Goal: Information Seeking & Learning: Learn about a topic

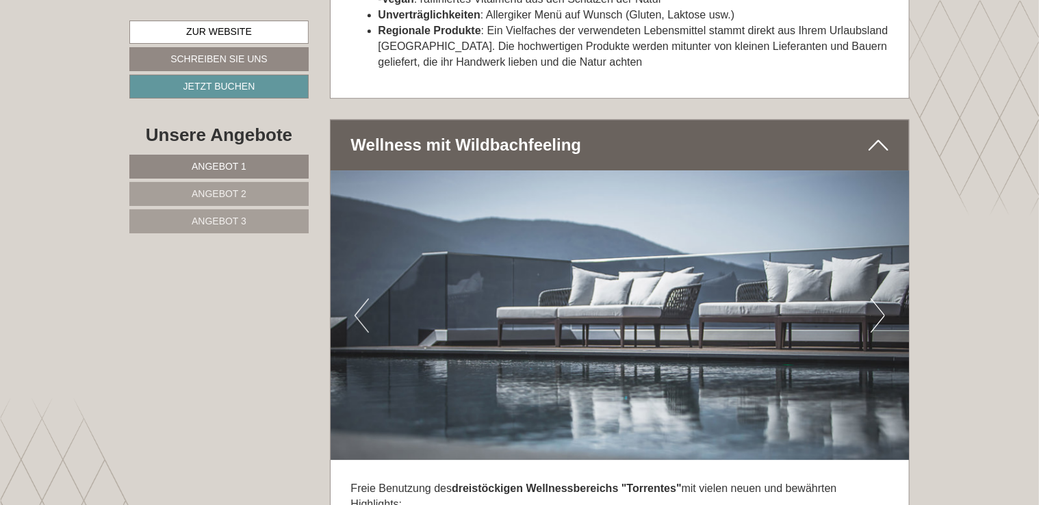
scroll to position [4466, 0]
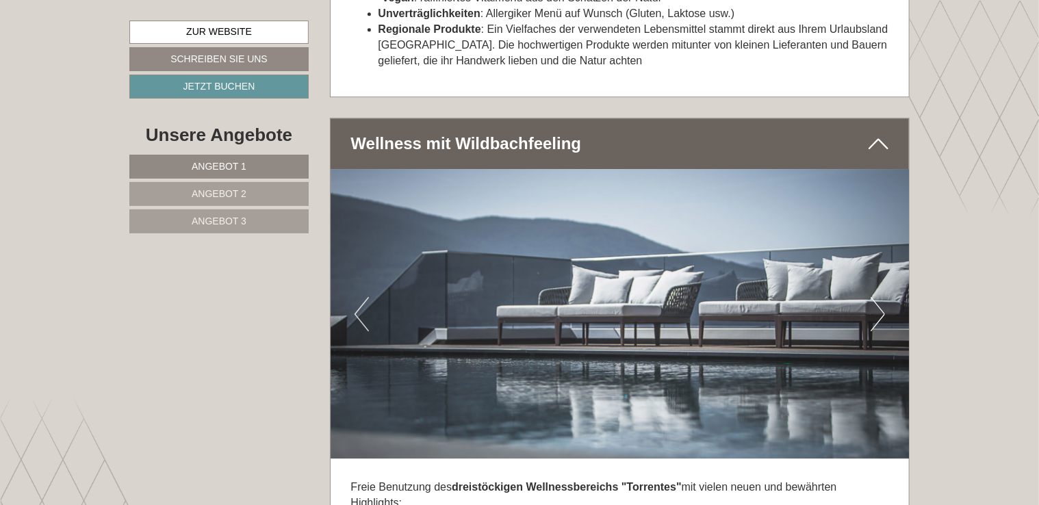
click at [879, 297] on button "Next" at bounding box center [877, 314] width 14 height 34
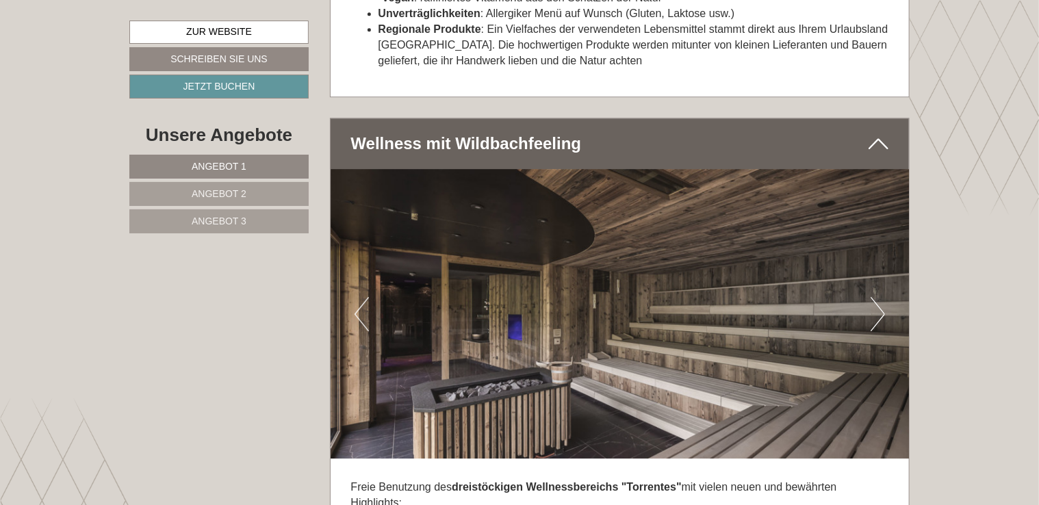
click at [879, 297] on button "Next" at bounding box center [877, 314] width 14 height 34
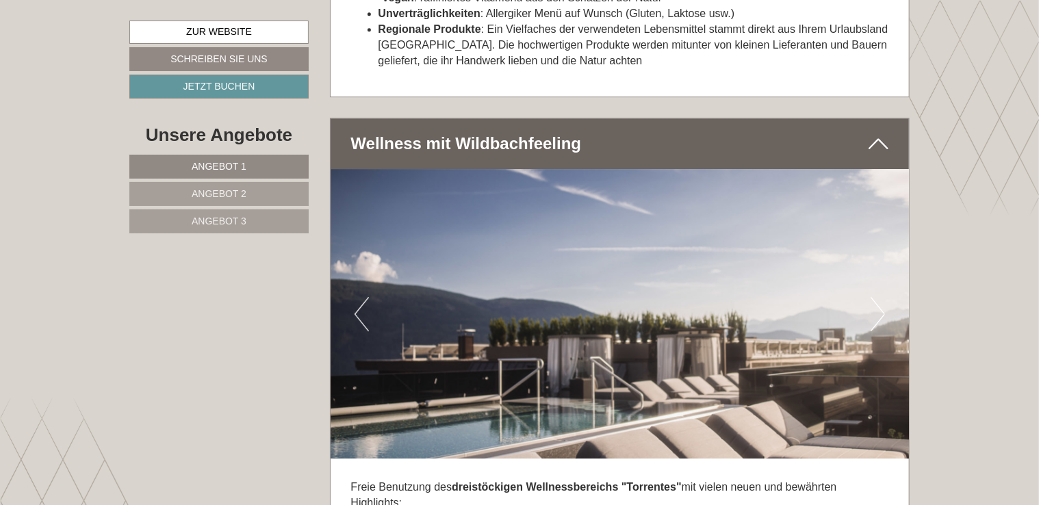
click at [879, 297] on button "Next" at bounding box center [877, 314] width 14 height 34
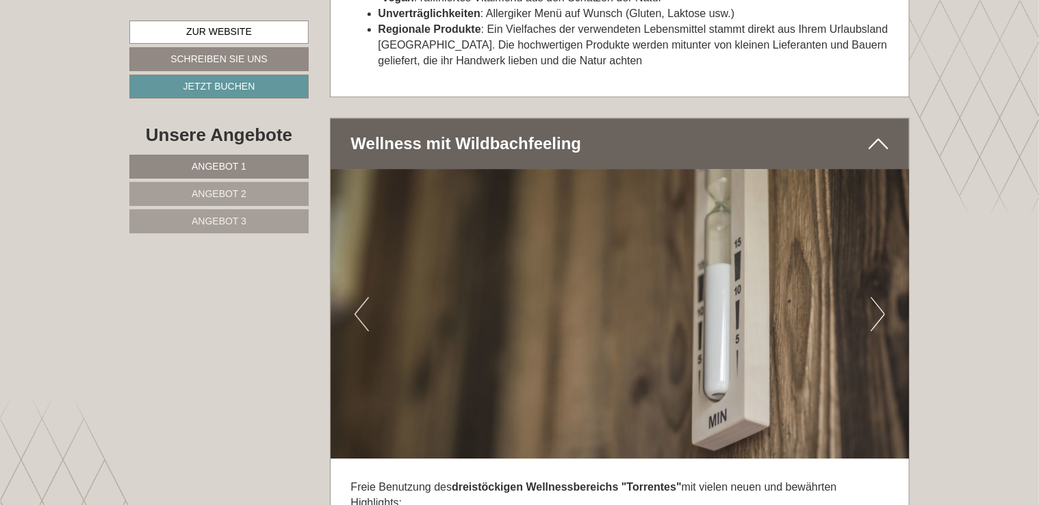
click at [879, 297] on button "Next" at bounding box center [877, 314] width 14 height 34
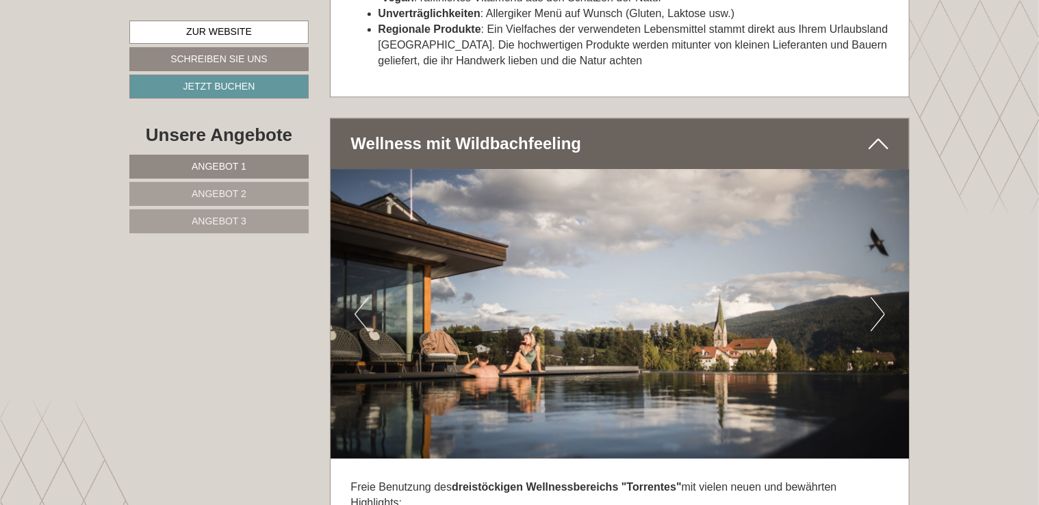
click at [879, 297] on button "Next" at bounding box center [877, 314] width 14 height 34
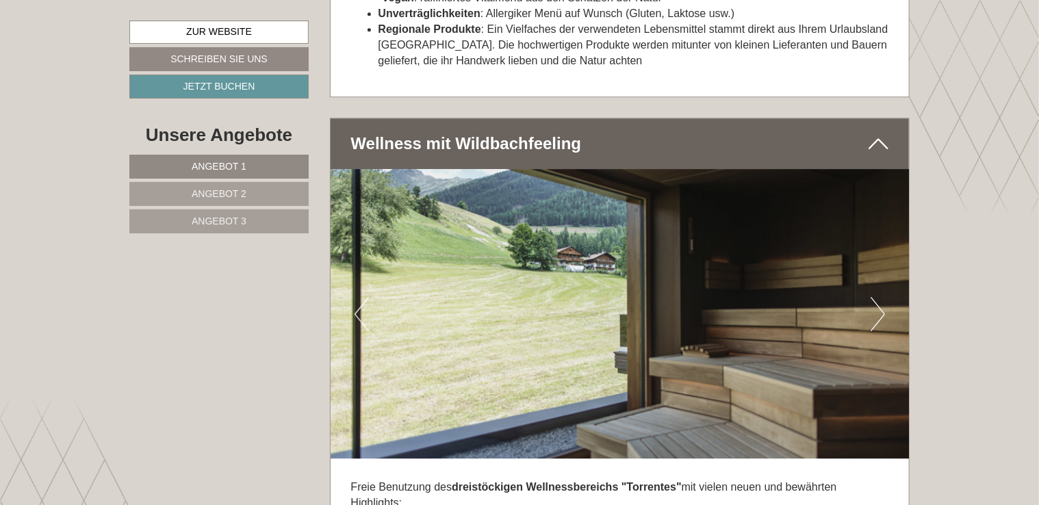
click at [879, 297] on button "Next" at bounding box center [877, 314] width 14 height 34
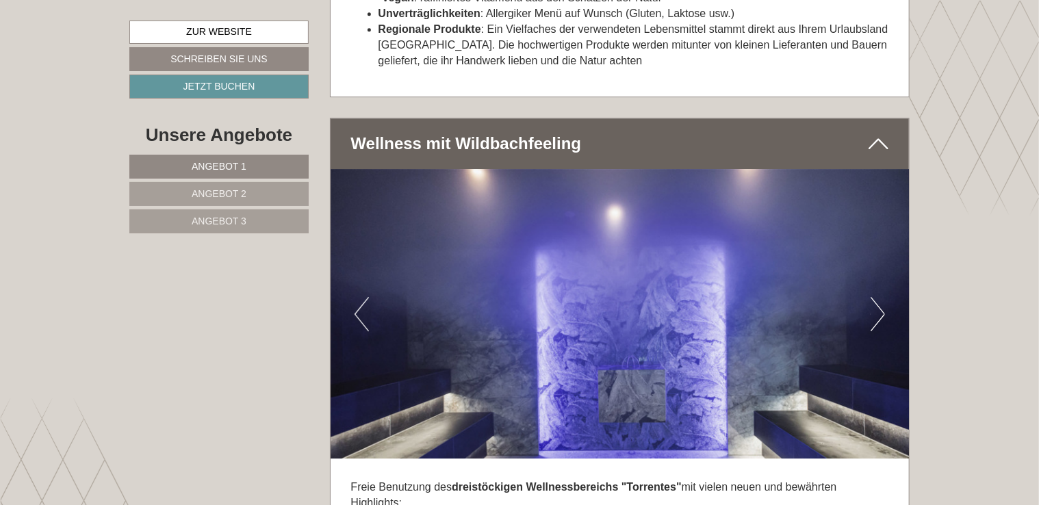
click at [879, 297] on button "Next" at bounding box center [877, 314] width 14 height 34
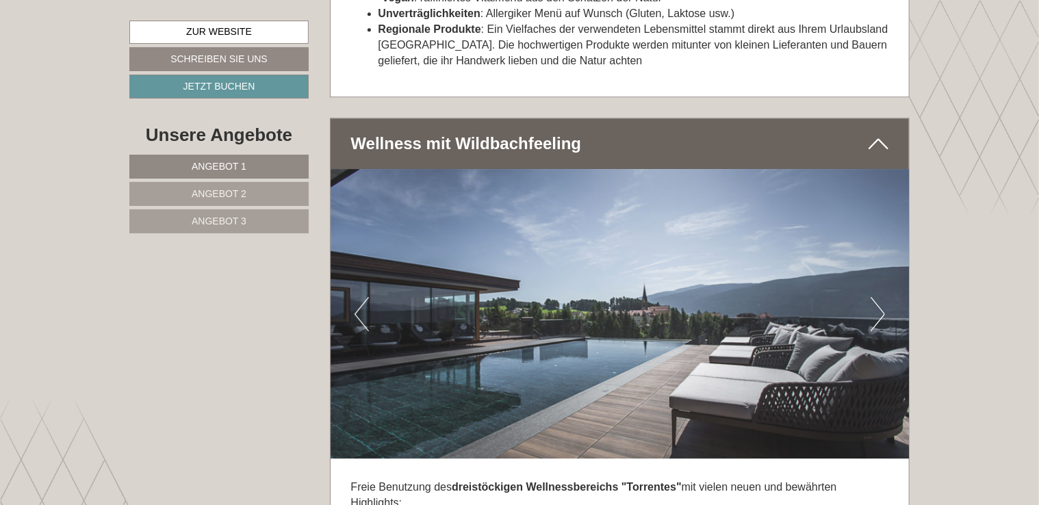
click at [879, 297] on button "Next" at bounding box center [877, 314] width 14 height 34
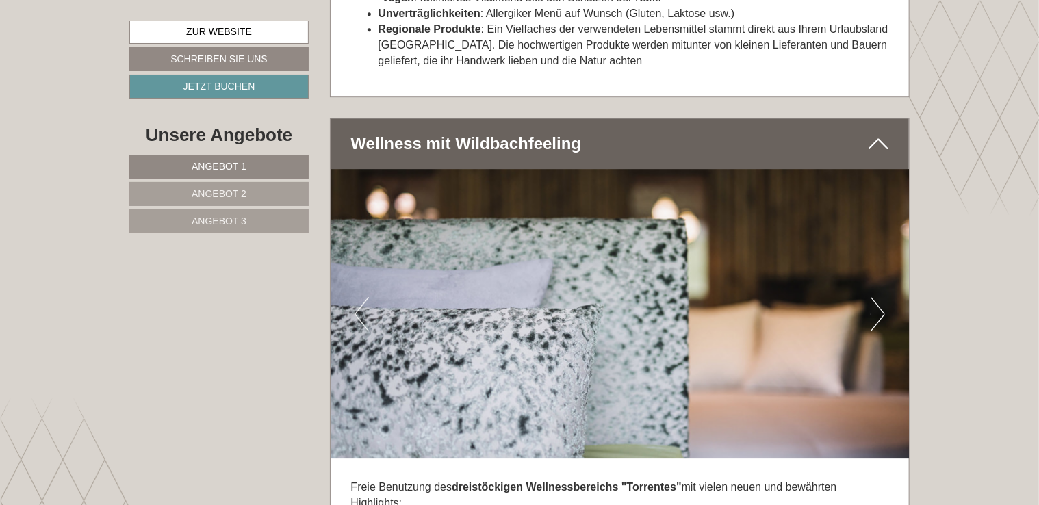
click at [879, 297] on button "Next" at bounding box center [877, 314] width 14 height 34
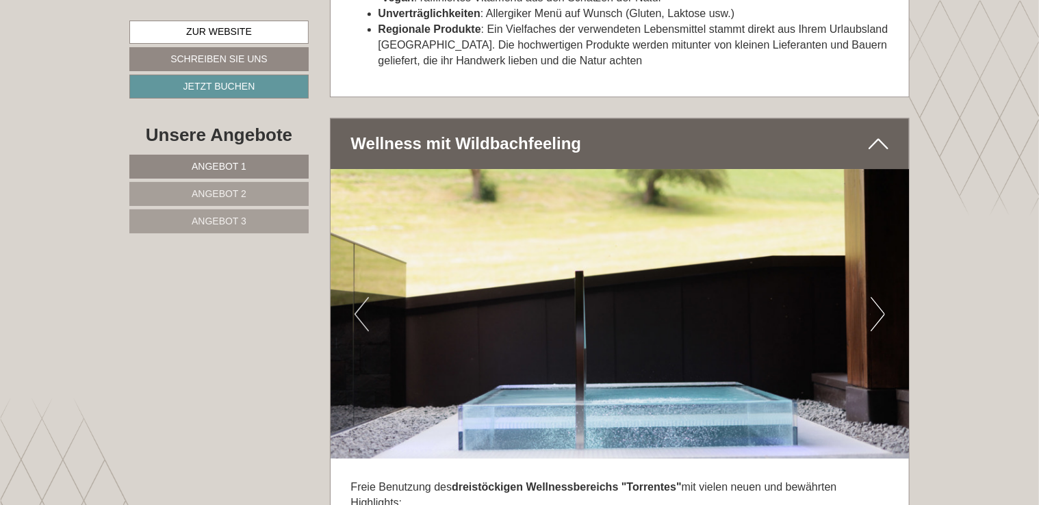
click at [879, 297] on button "Next" at bounding box center [877, 314] width 14 height 34
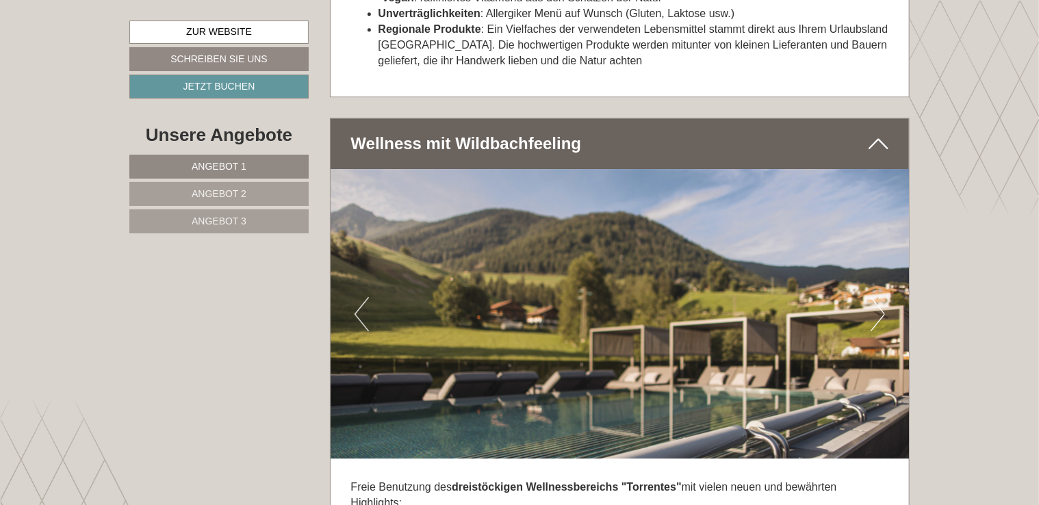
click at [879, 297] on button "Next" at bounding box center [877, 314] width 14 height 34
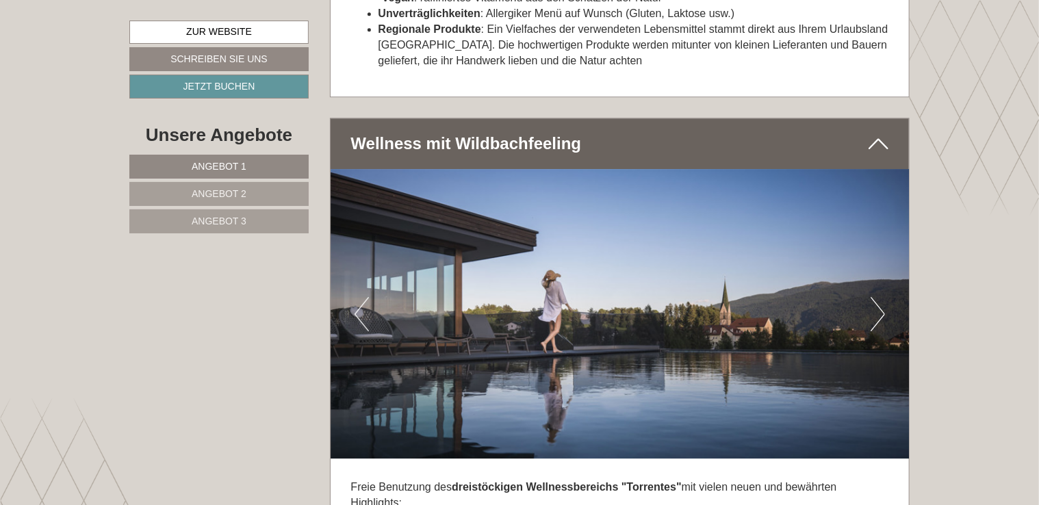
click at [879, 297] on button "Next" at bounding box center [877, 314] width 14 height 34
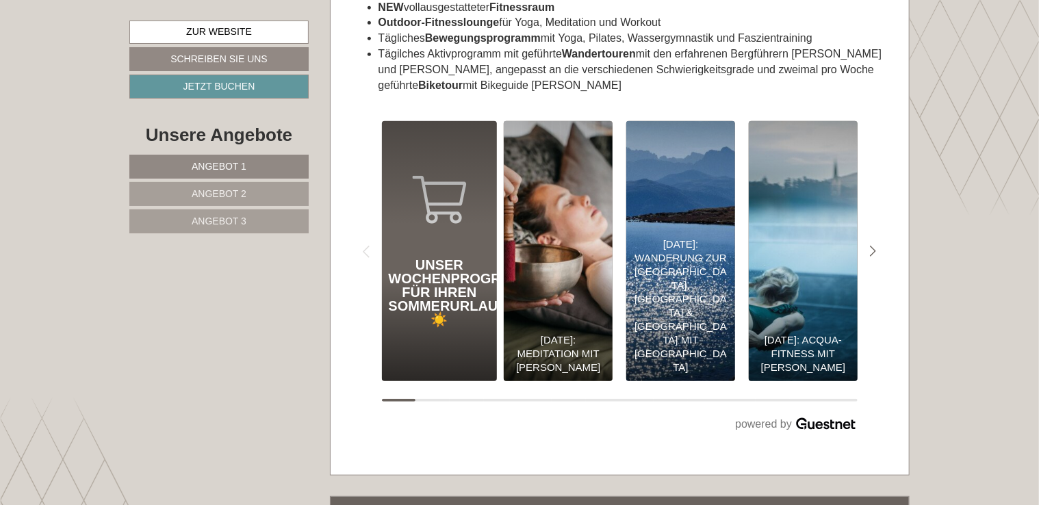
scroll to position [5645, 0]
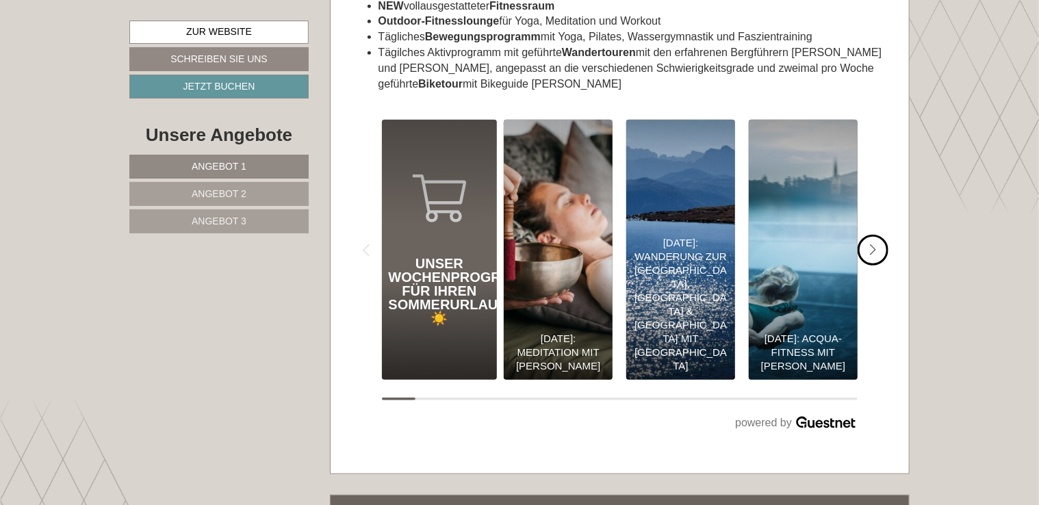
click at [872, 244] on icon "#gn-shop-3 .a-arrow { fill:05B8B3; }" at bounding box center [873, 250] width 7 height 12
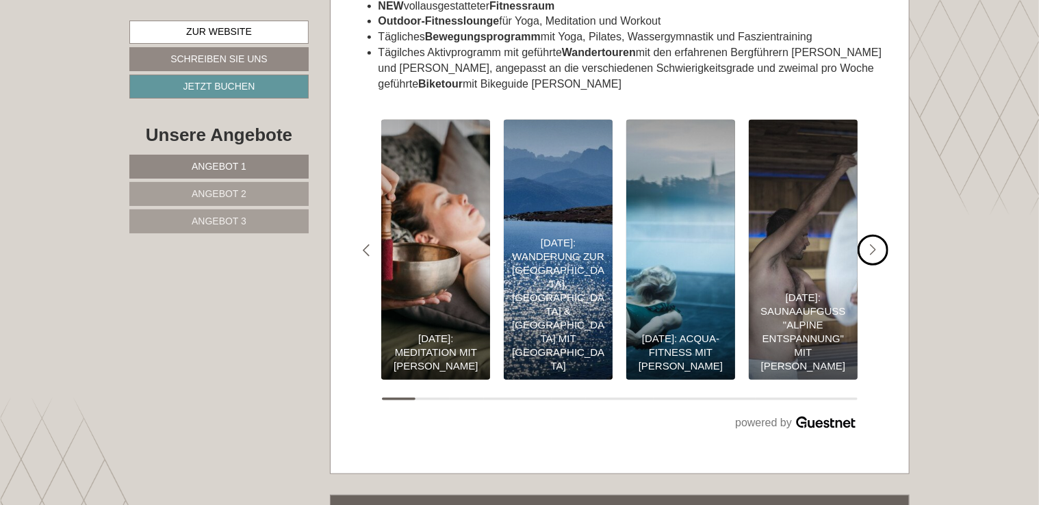
click at [872, 244] on icon "#gn-shop-3 .a-arrow { fill:05B8B3; }" at bounding box center [873, 250] width 7 height 12
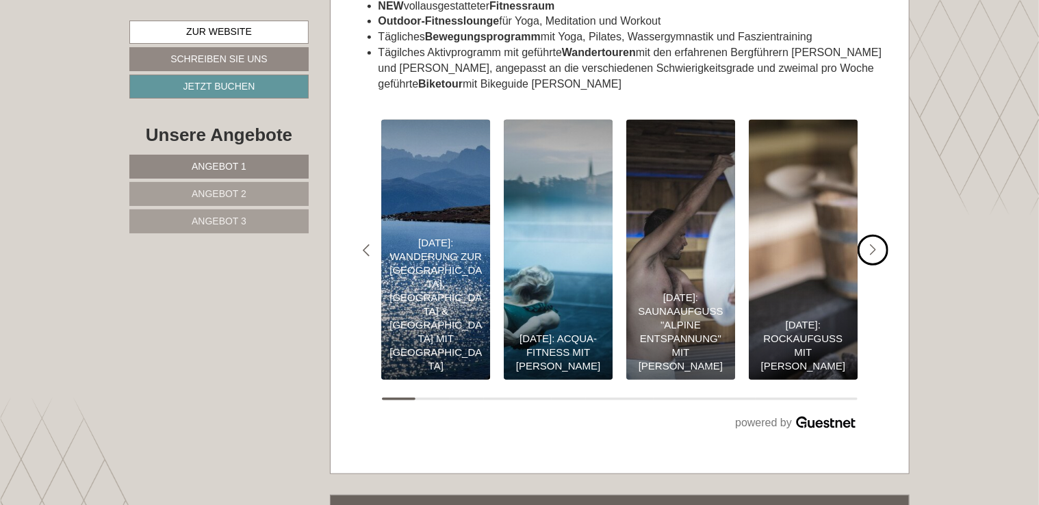
click at [872, 244] on icon "#gn-shop-3 .a-arrow { fill:05B8B3; }" at bounding box center [873, 250] width 7 height 12
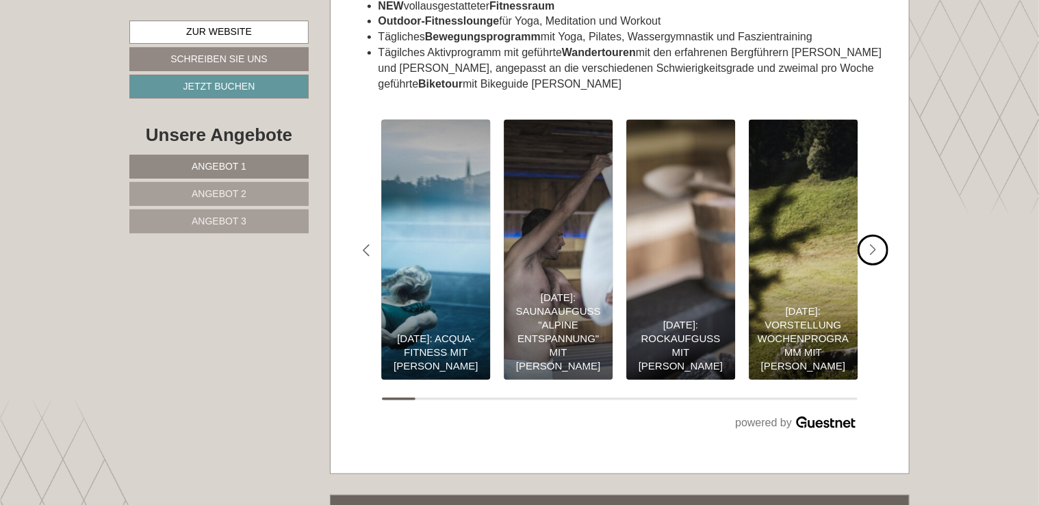
click at [872, 244] on icon "#gn-shop-3 .a-arrow { fill:05B8B3; }" at bounding box center [873, 250] width 7 height 12
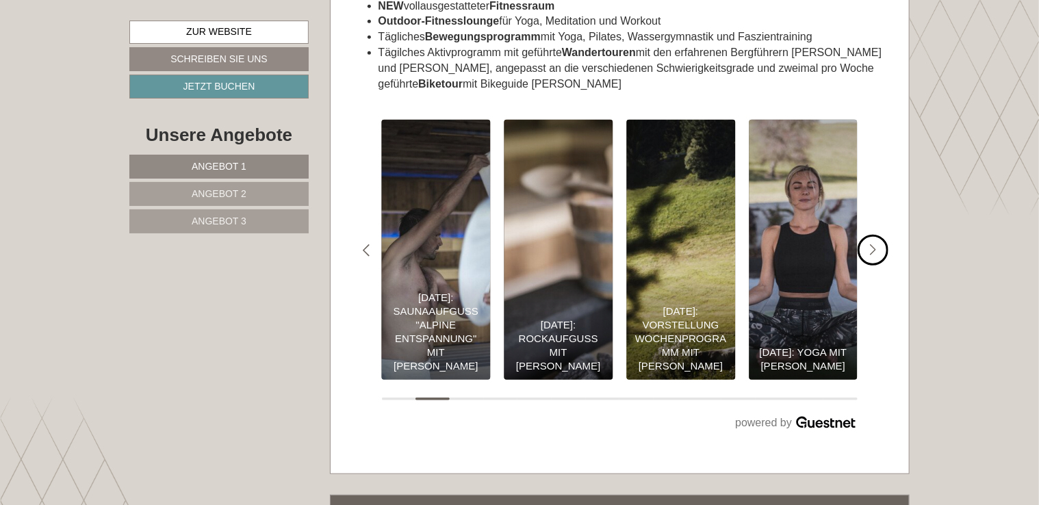
click at [872, 244] on icon "#gn-shop-3 .a-arrow { fill:05B8B3; }" at bounding box center [873, 250] width 7 height 12
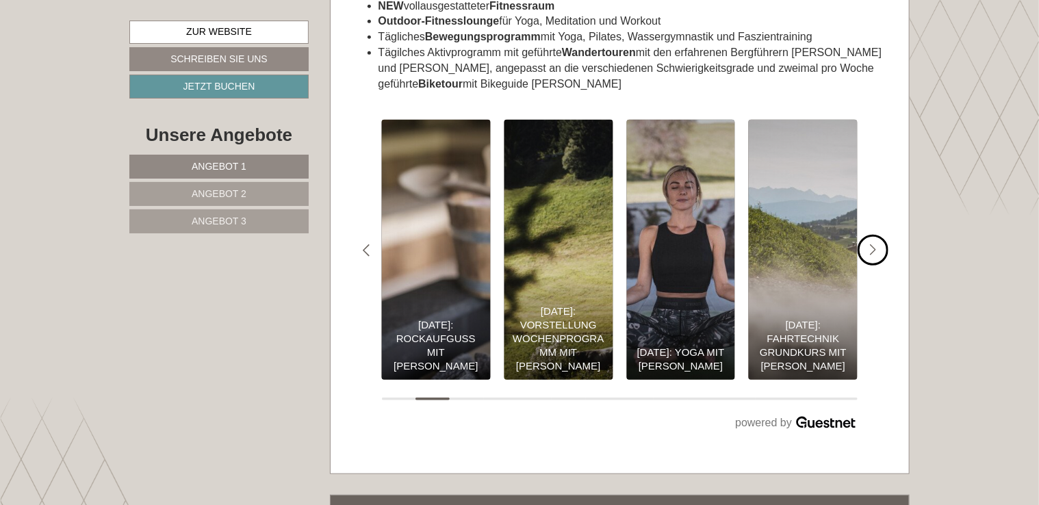
click at [872, 244] on icon "#gn-shop-3 .a-arrow { fill:05B8B3; }" at bounding box center [873, 250] width 7 height 12
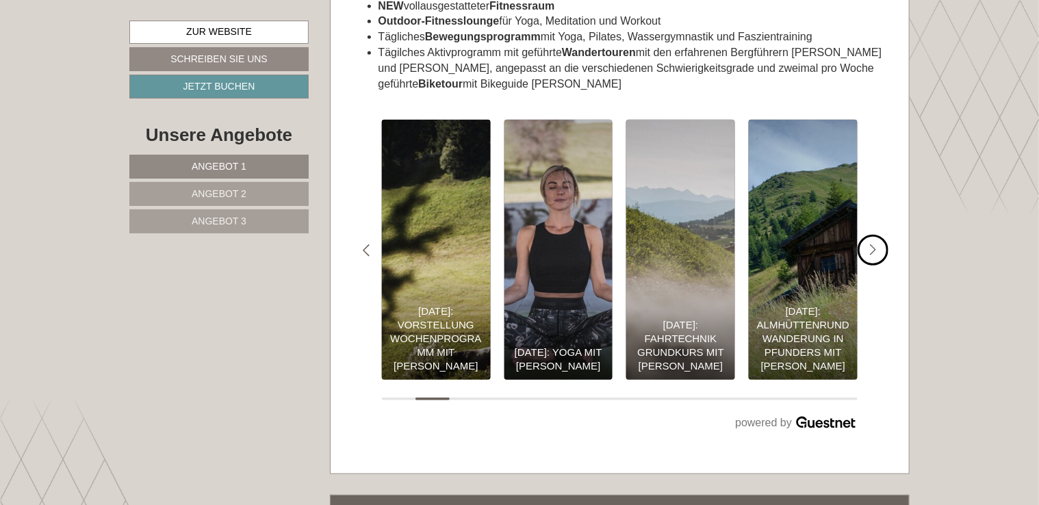
click at [872, 244] on icon "#gn-shop-3 .a-arrow { fill:05B8B3; }" at bounding box center [873, 250] width 7 height 12
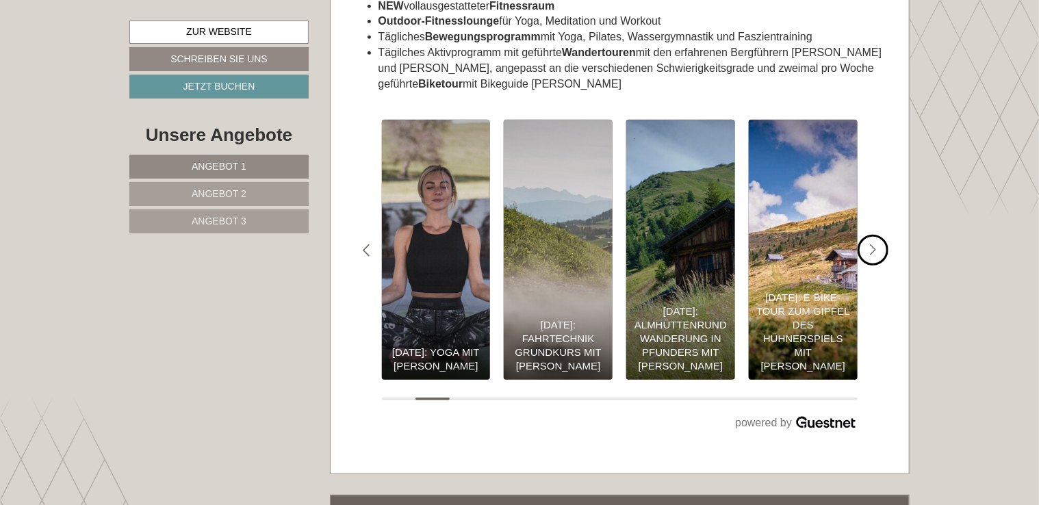
click at [872, 244] on icon "#gn-shop-3 .a-arrow { fill:05B8B3; }" at bounding box center [873, 250] width 7 height 12
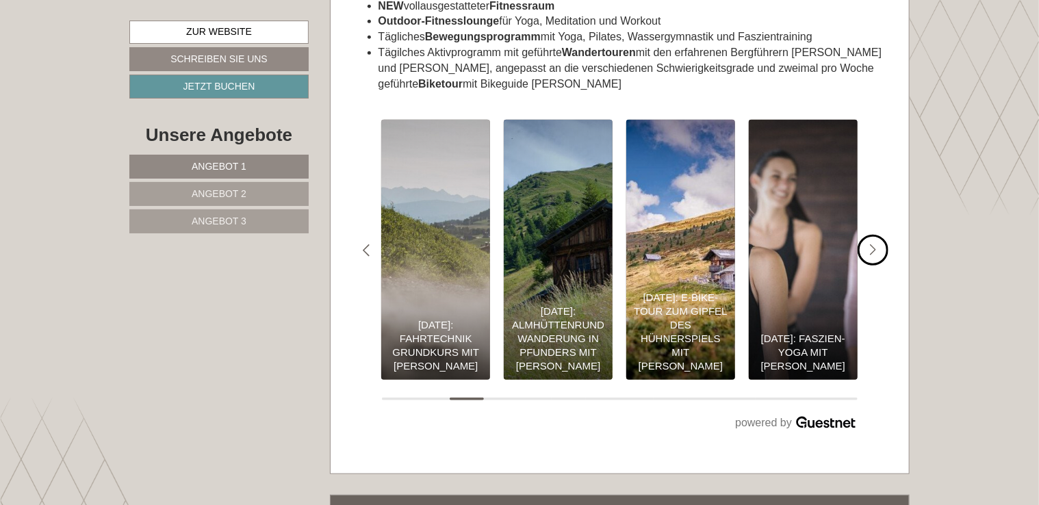
click at [872, 244] on icon "#gn-shop-3 .a-arrow { fill:05B8B3; }" at bounding box center [873, 250] width 7 height 12
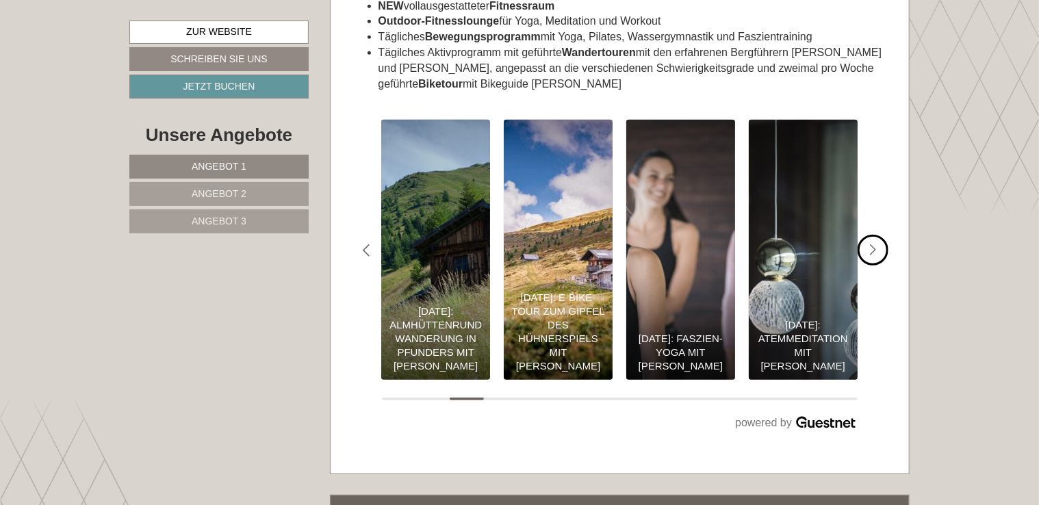
click at [872, 244] on icon "#gn-shop-3 .a-arrow { fill:05B8B3; }" at bounding box center [873, 250] width 7 height 12
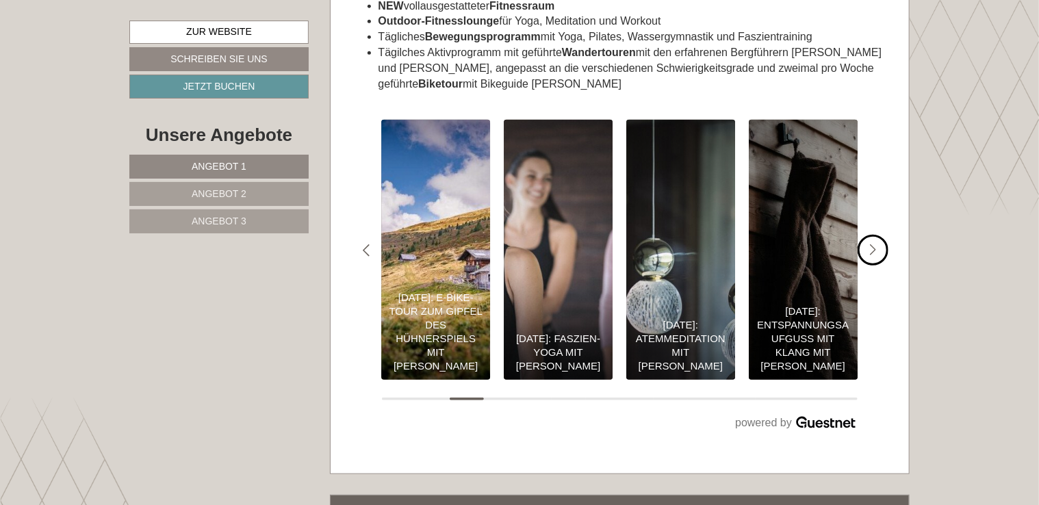
click at [872, 244] on icon "#gn-shop-3 .a-arrow { fill:05B8B3; }" at bounding box center [873, 250] width 7 height 12
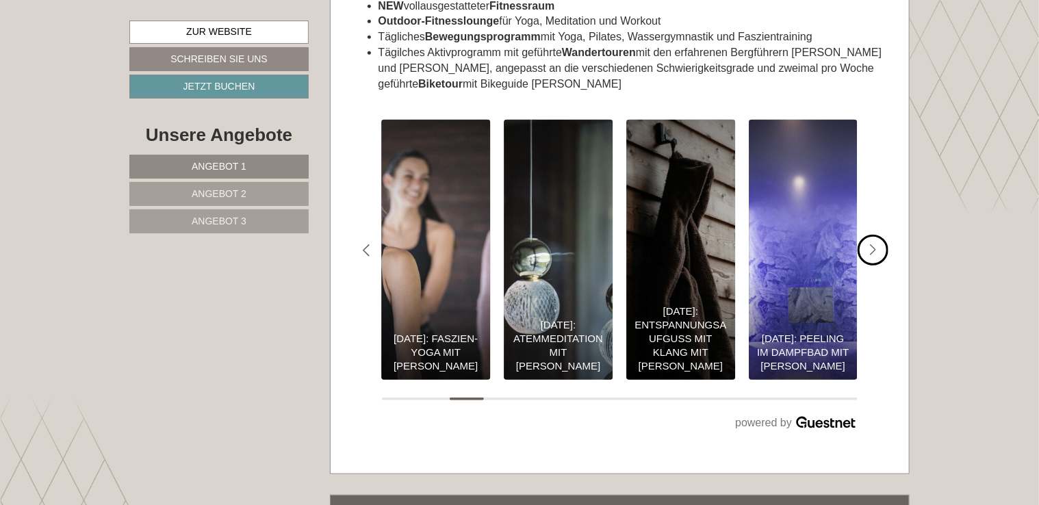
click at [872, 244] on icon "#gn-shop-3 .a-arrow { fill:05B8B3; }" at bounding box center [873, 250] width 7 height 12
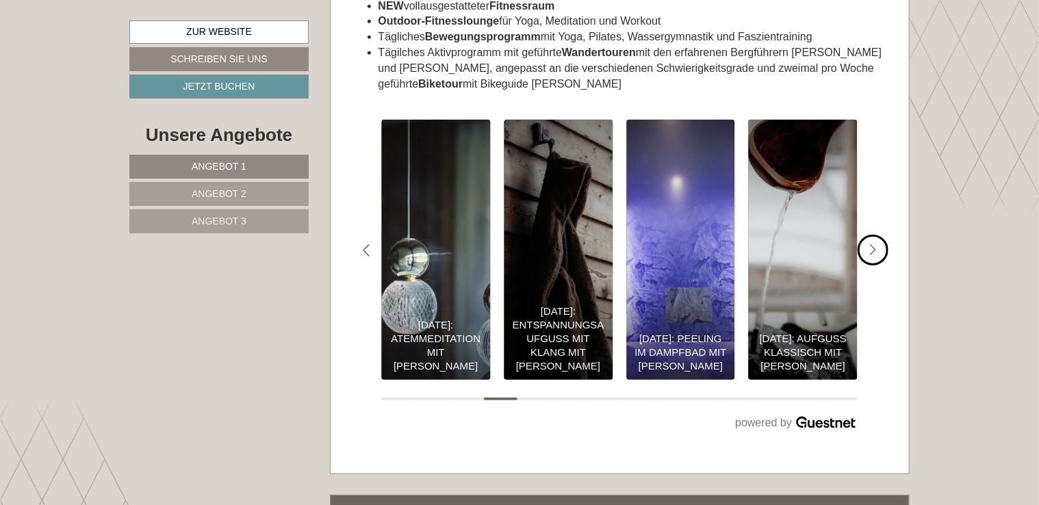
click at [872, 244] on icon "#gn-shop-3 .a-arrow { fill:05B8B3; }" at bounding box center [873, 250] width 7 height 12
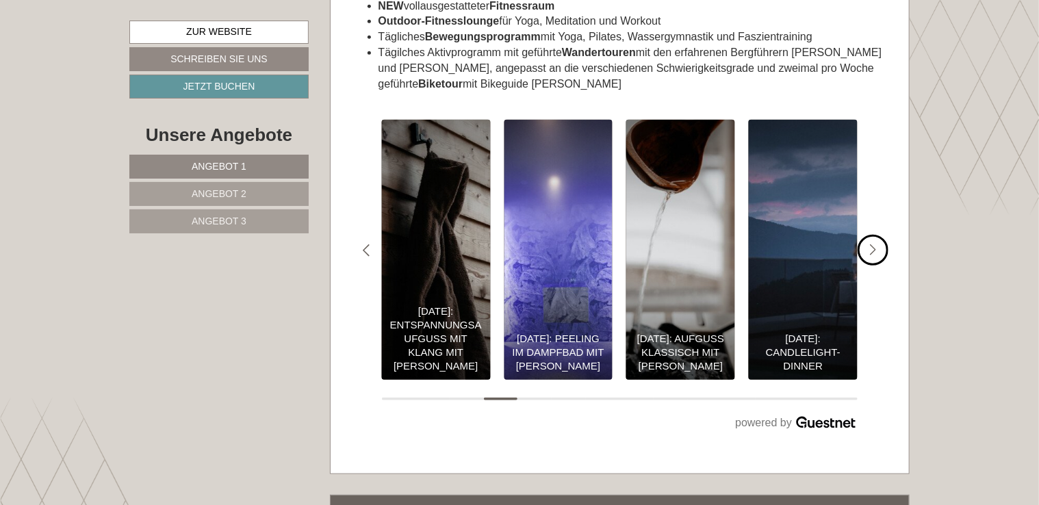
click at [872, 244] on icon "#gn-shop-3 .a-arrow { fill:05B8B3; }" at bounding box center [873, 250] width 7 height 12
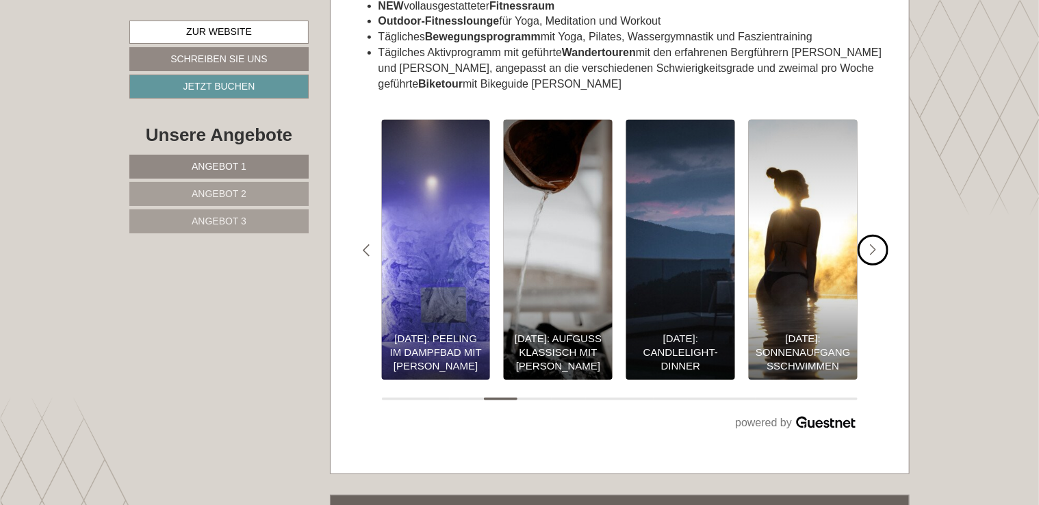
click at [872, 244] on icon "#gn-shop-3 .a-arrow { fill:05B8B3; }" at bounding box center [873, 250] width 7 height 12
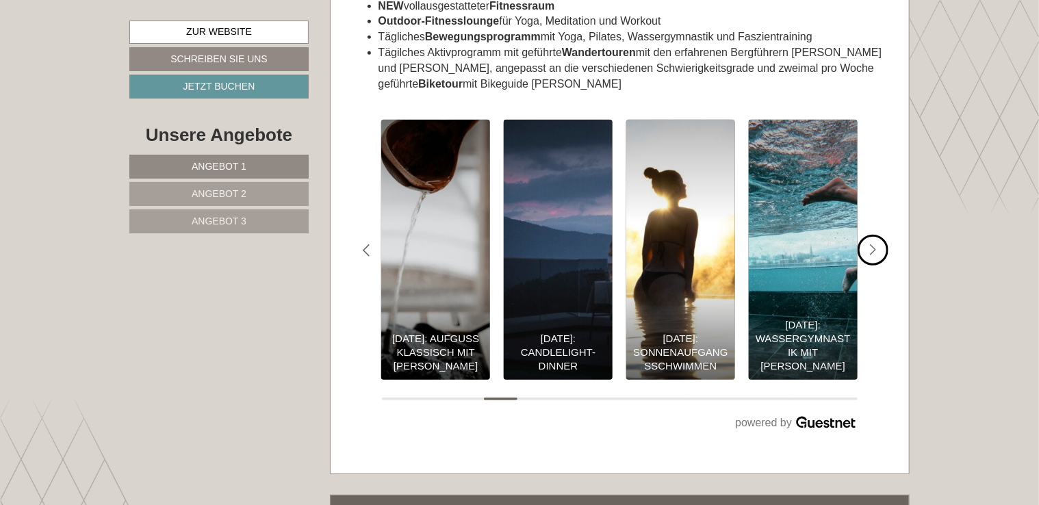
click at [872, 244] on icon "#gn-shop-3 .a-arrow { fill:05B8B3; }" at bounding box center [873, 250] width 7 height 12
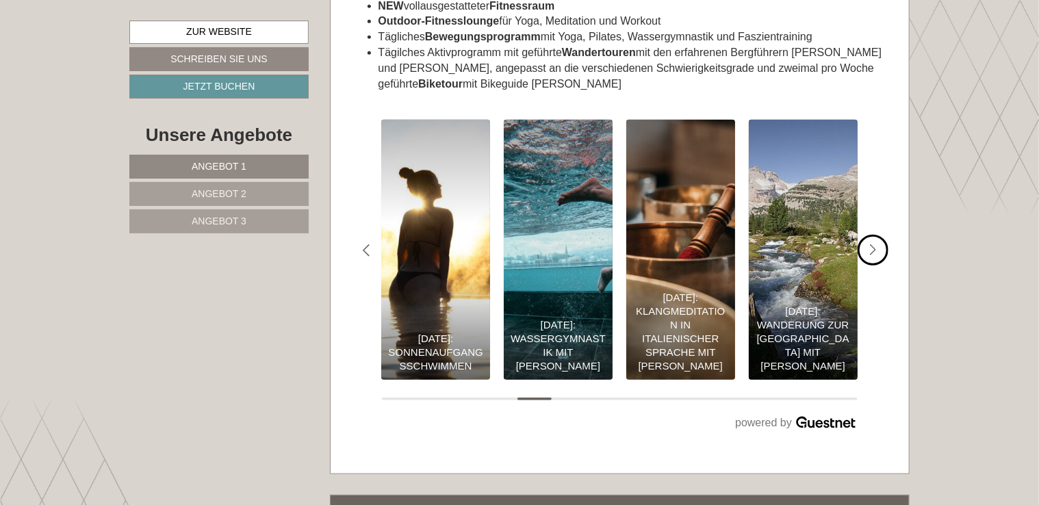
click at [872, 244] on icon "#gn-shop-3 .a-arrow { fill:05B8B3; }" at bounding box center [873, 250] width 7 height 12
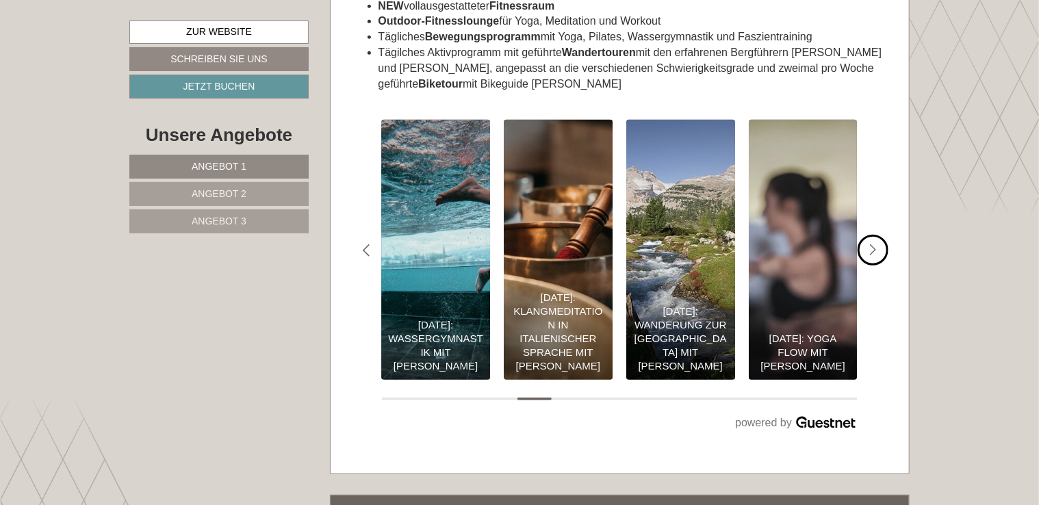
click at [872, 244] on icon "#gn-shop-3 .a-arrow { fill:05B8B3; }" at bounding box center [873, 250] width 7 height 12
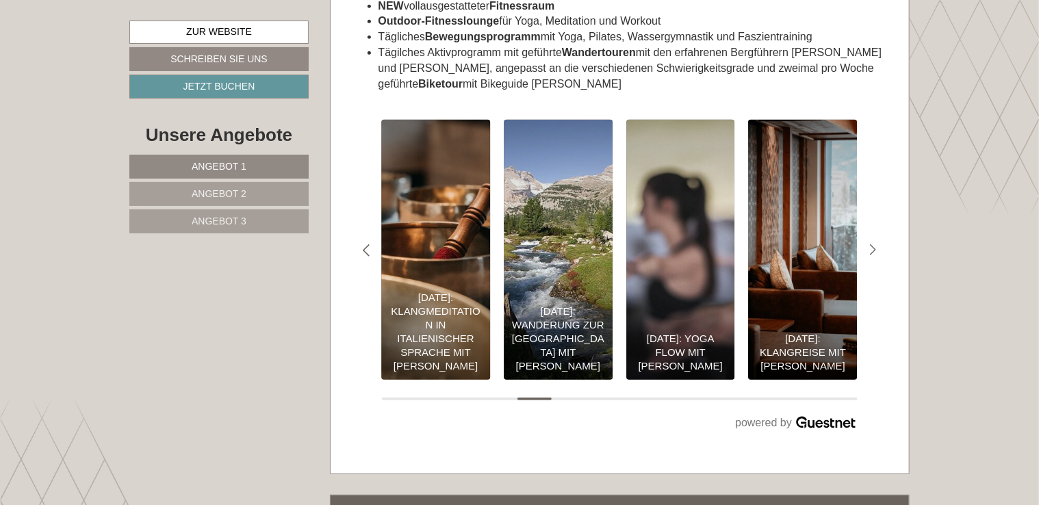
click at [204, 192] on span "Angebot 2" at bounding box center [219, 193] width 55 height 11
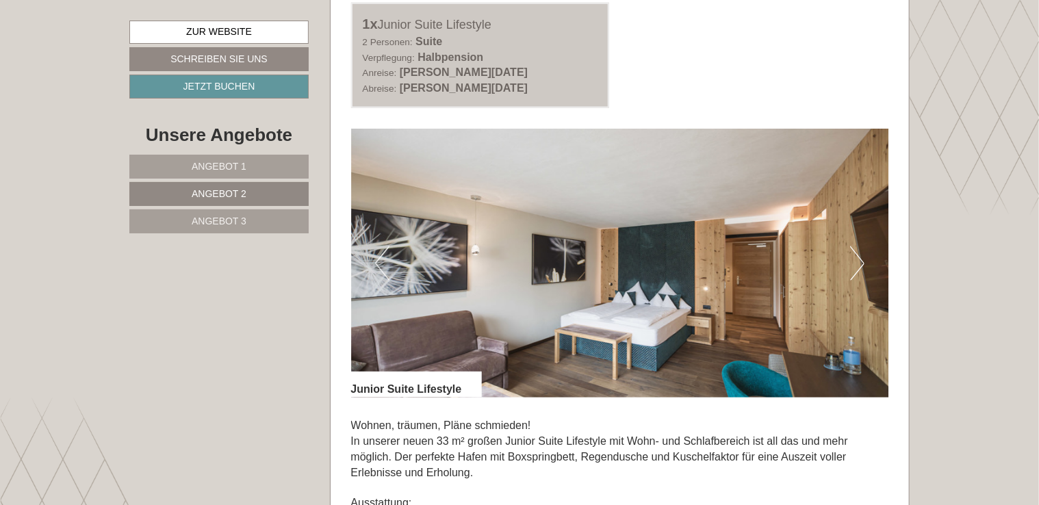
scroll to position [804, 0]
click at [272, 164] on link "Angebot 1" at bounding box center [218, 167] width 179 height 24
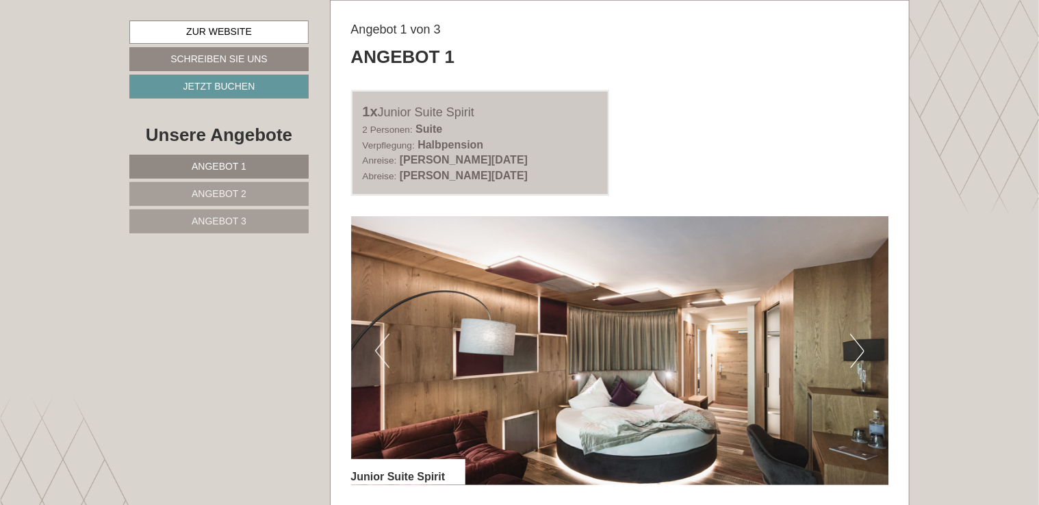
click at [259, 193] on link "Angebot 2" at bounding box center [218, 194] width 179 height 24
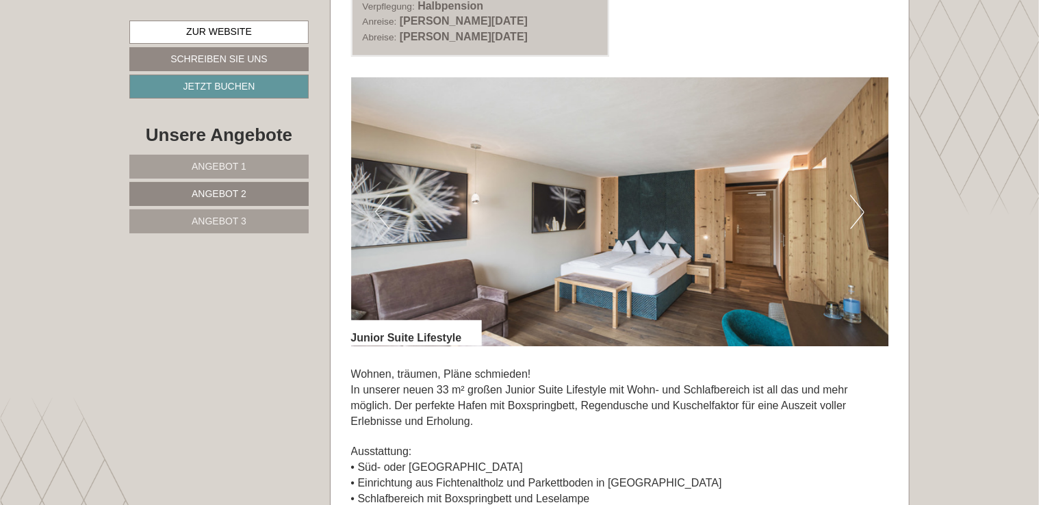
scroll to position [848, 0]
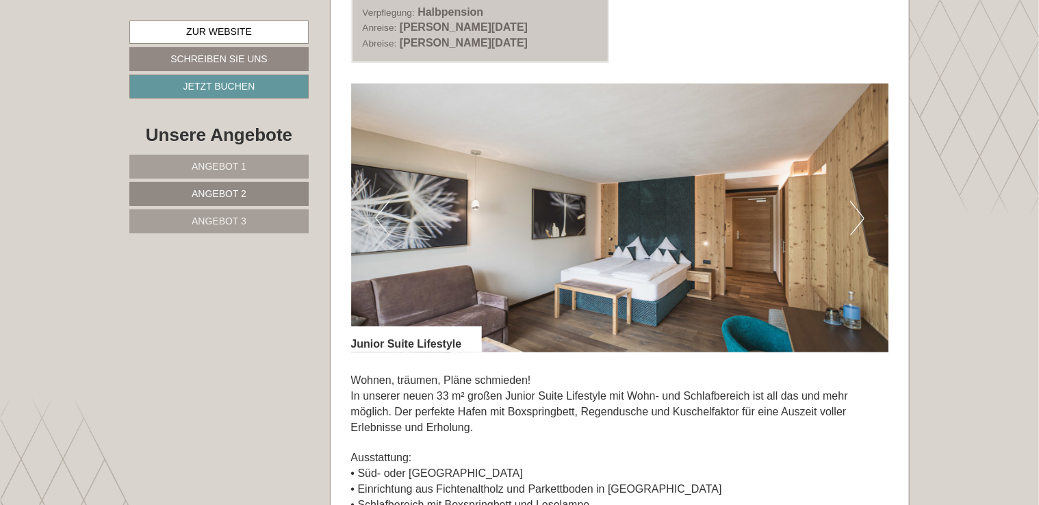
click at [259, 168] on link "Angebot 1" at bounding box center [218, 167] width 179 height 24
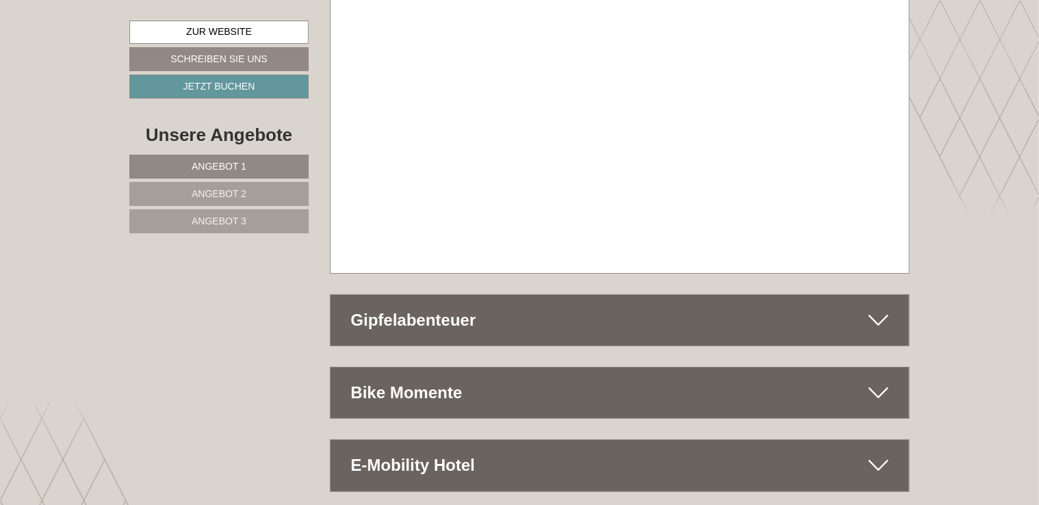
scroll to position [4981, 0]
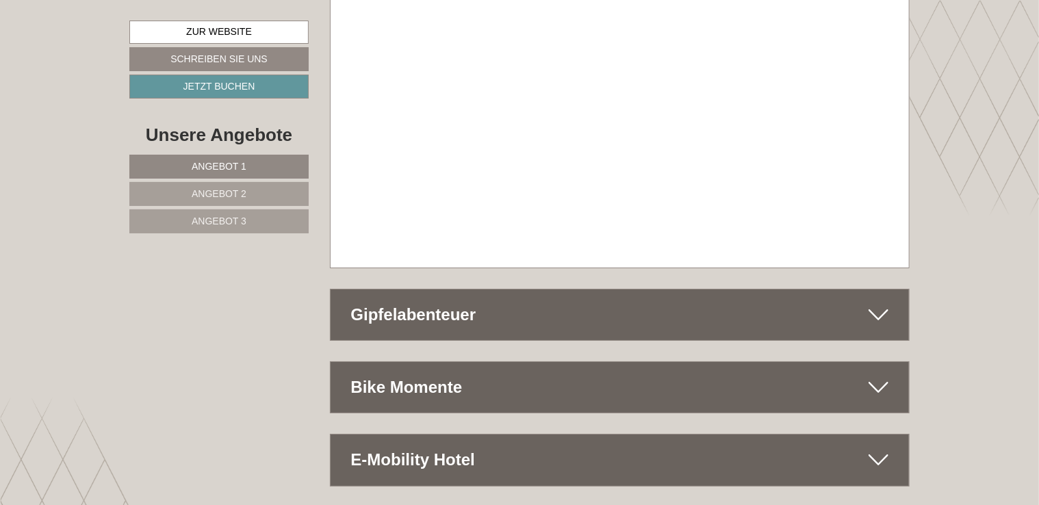
click at [881, 303] on icon at bounding box center [878, 314] width 20 height 23
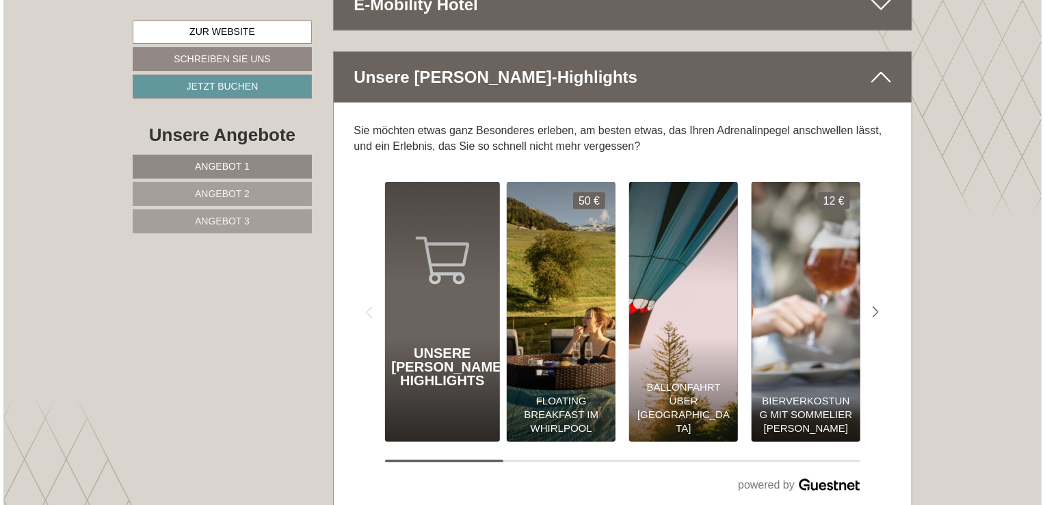
scroll to position [5955, 0]
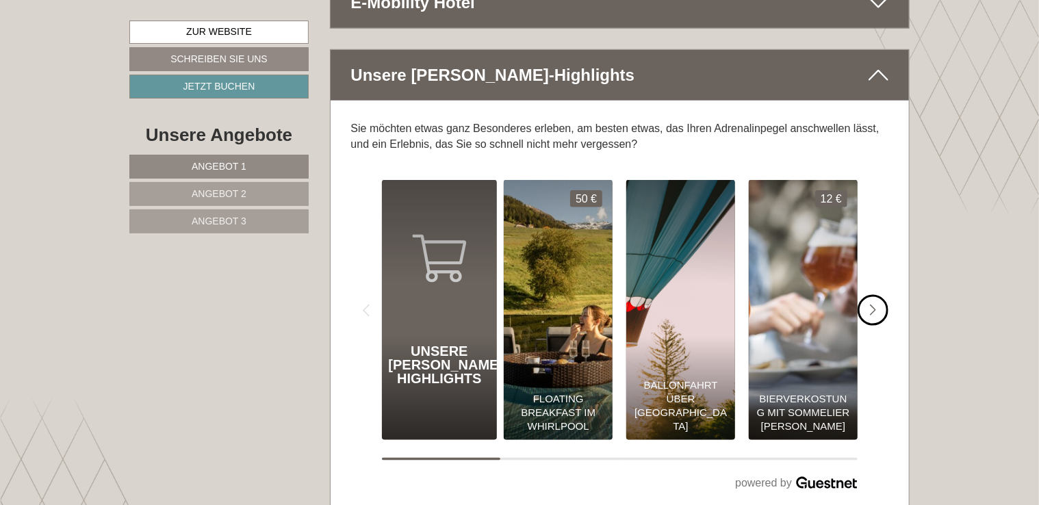
click at [879, 295] on div "#gn-shop-1 .a-arrow { fill:#4a8f1b; }" at bounding box center [872, 310] width 31 height 31
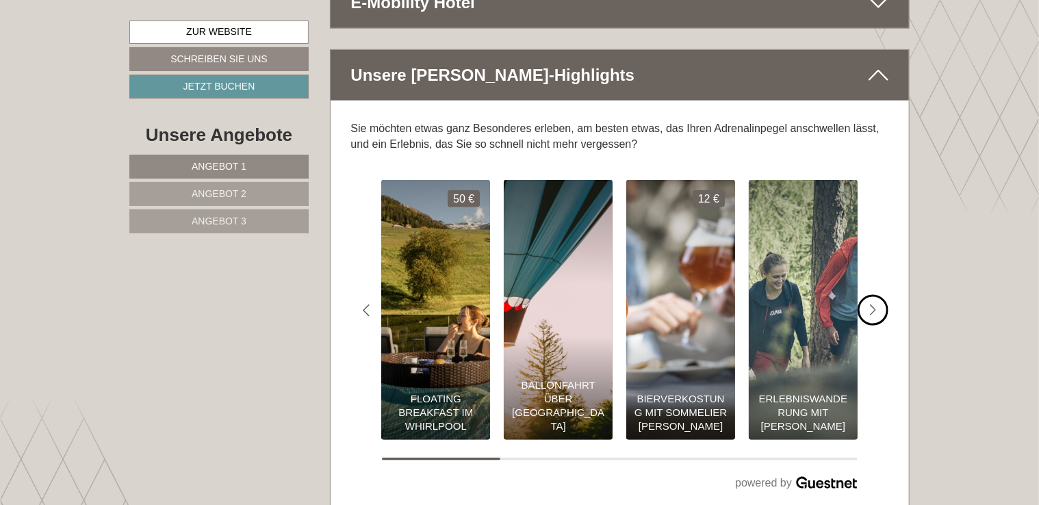
click at [879, 295] on div "#gn-shop-1 .a-arrow { fill:#4a8f1b; }" at bounding box center [872, 310] width 31 height 31
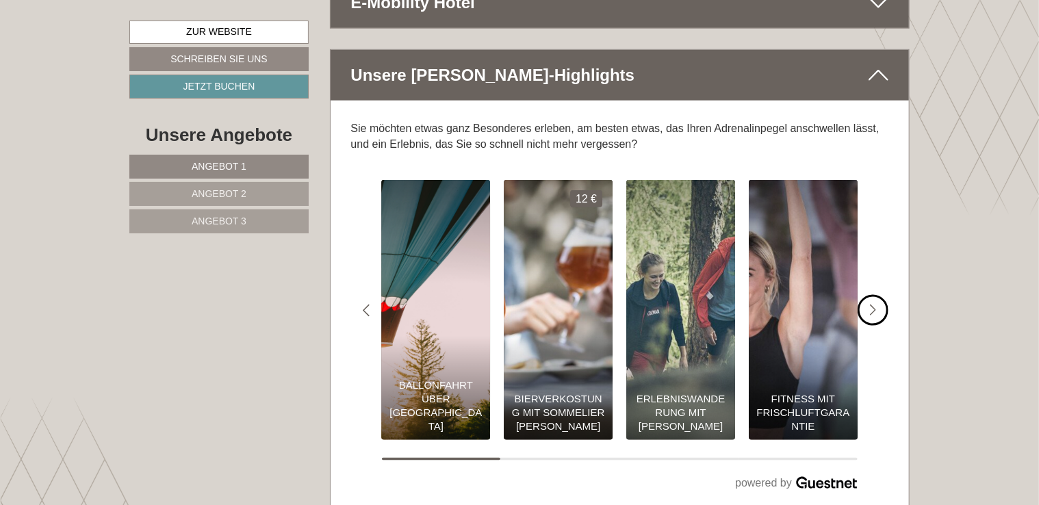
click at [879, 295] on div "#gn-shop-1 .a-arrow { fill:#4a8f1b; }" at bounding box center [872, 310] width 31 height 31
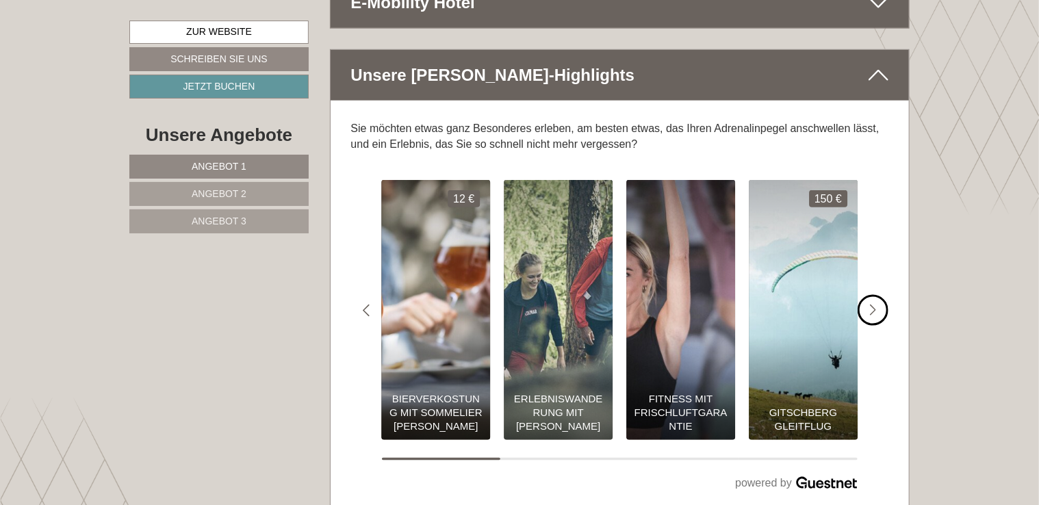
click at [879, 295] on div "#gn-shop-1 .a-arrow { fill:#4a8f1b; }" at bounding box center [872, 310] width 31 height 31
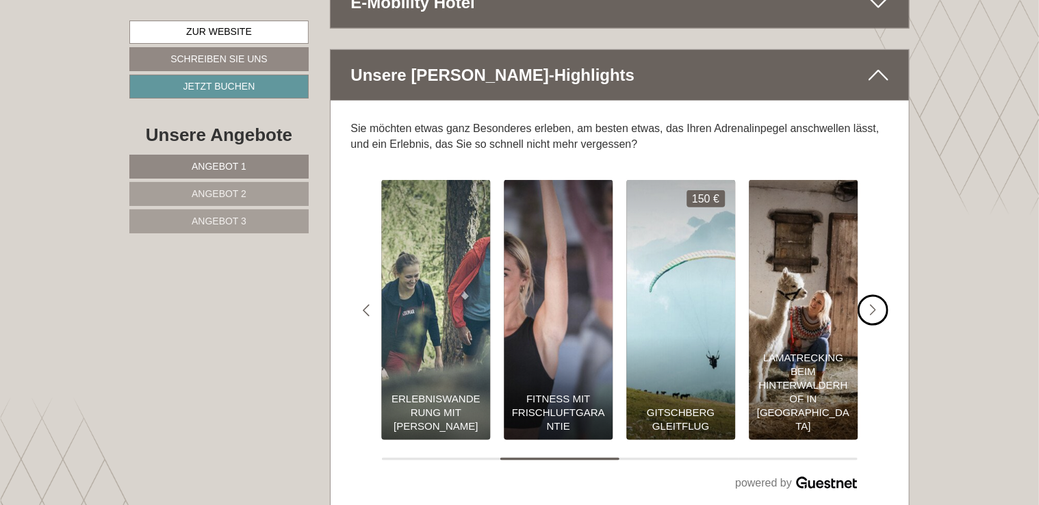
click at [879, 295] on div "#gn-shop-1 .a-arrow { fill:#4a8f1b; }" at bounding box center [872, 310] width 31 height 31
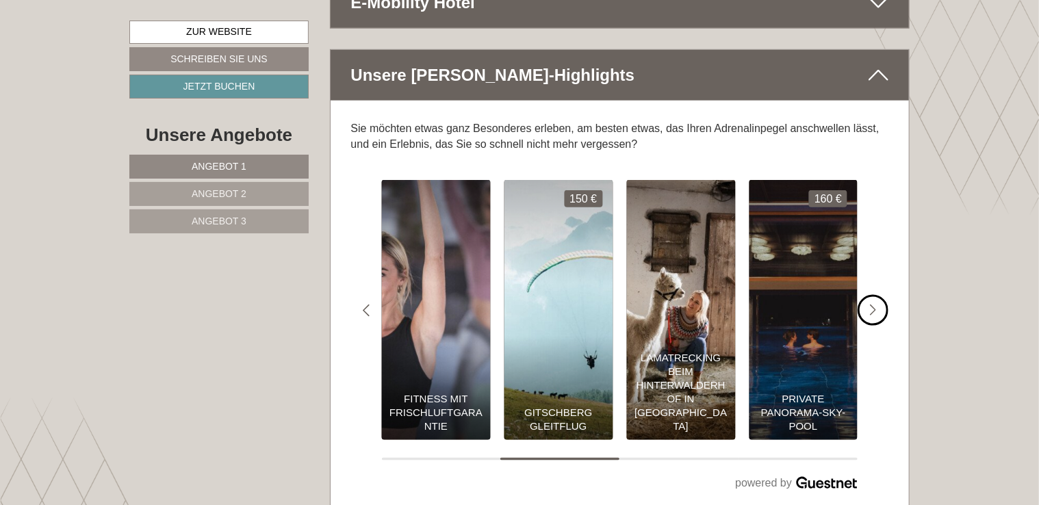
click at [879, 295] on div "#gn-shop-1 .a-arrow { fill:#4a8f1b; }" at bounding box center [872, 310] width 31 height 31
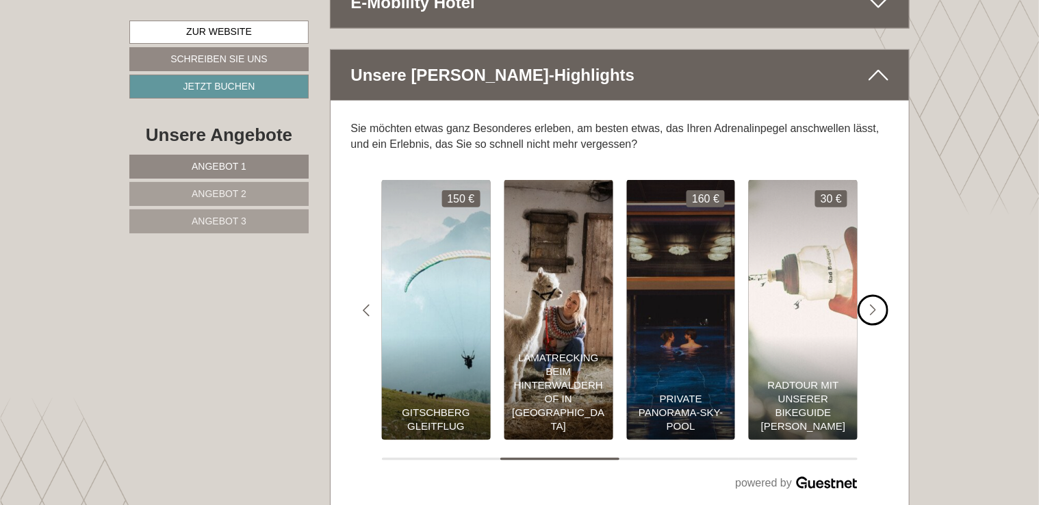
click at [879, 295] on div "#gn-shop-1 .a-arrow { fill:#4a8f1b; }" at bounding box center [872, 310] width 31 height 31
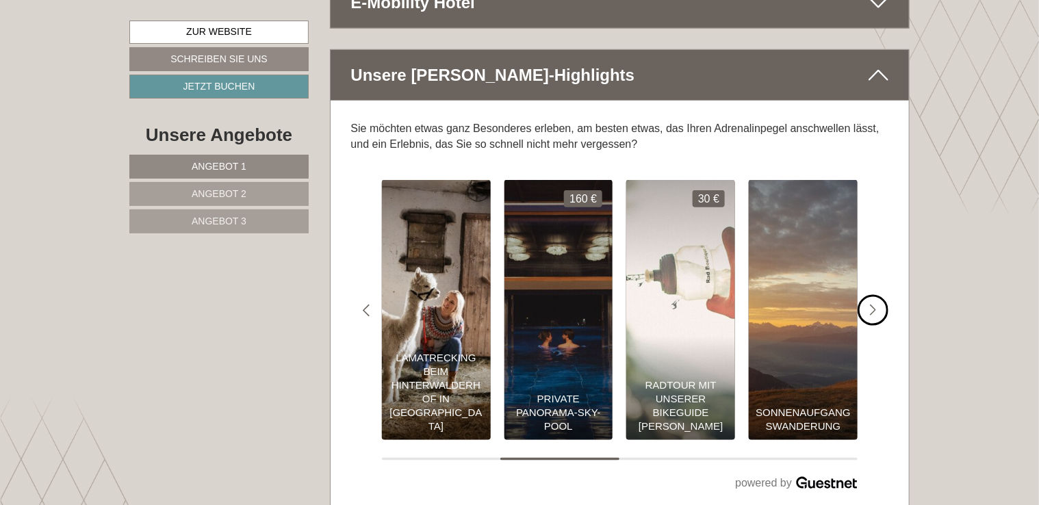
click at [879, 295] on div "#gn-shop-1 .a-arrow { fill:#4a8f1b; }" at bounding box center [872, 310] width 31 height 31
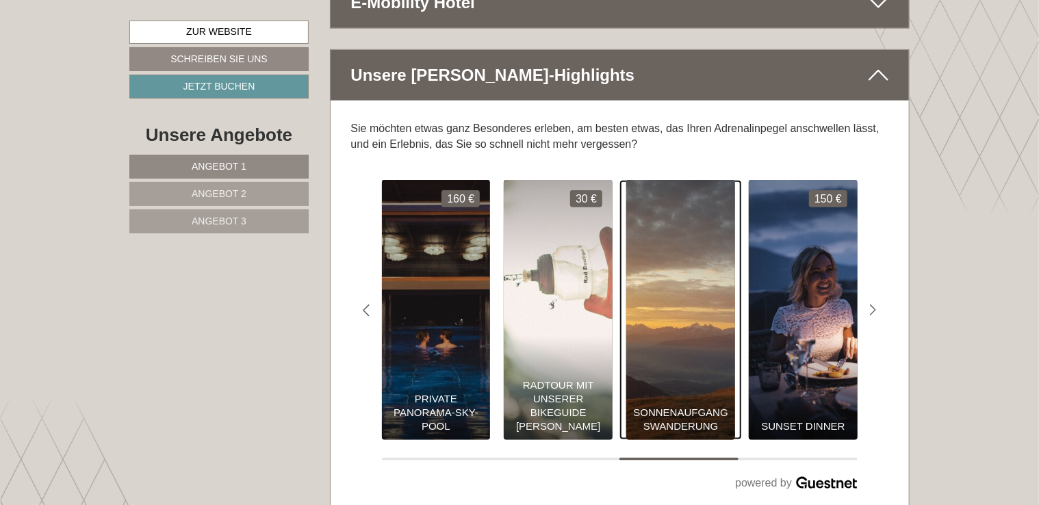
click at [700, 336] on div "Sonnenaufgangswanderung" at bounding box center [680, 388] width 109 height 104
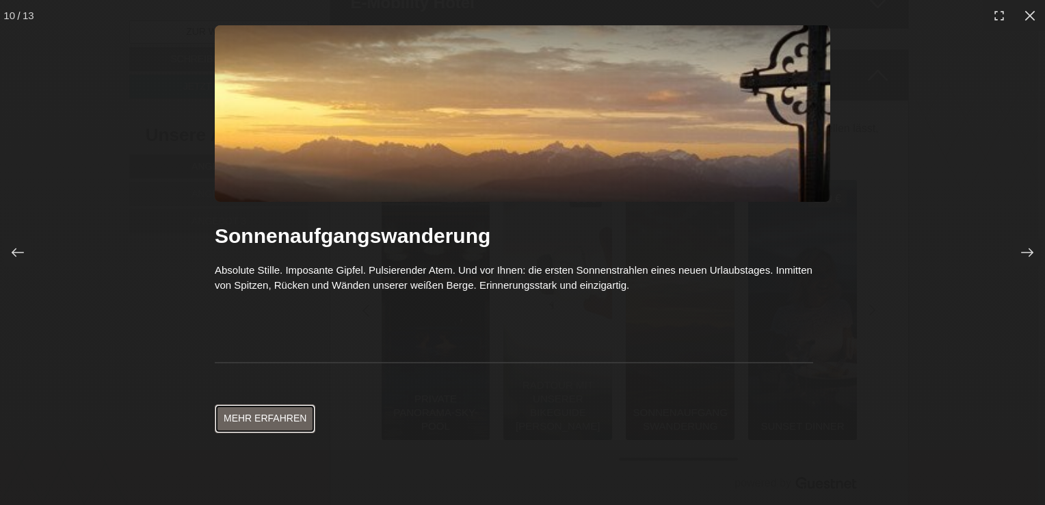
click at [278, 413] on link "Mehr erfahren" at bounding box center [265, 418] width 101 height 29
